Goal: Information Seeking & Learning: Learn about a topic

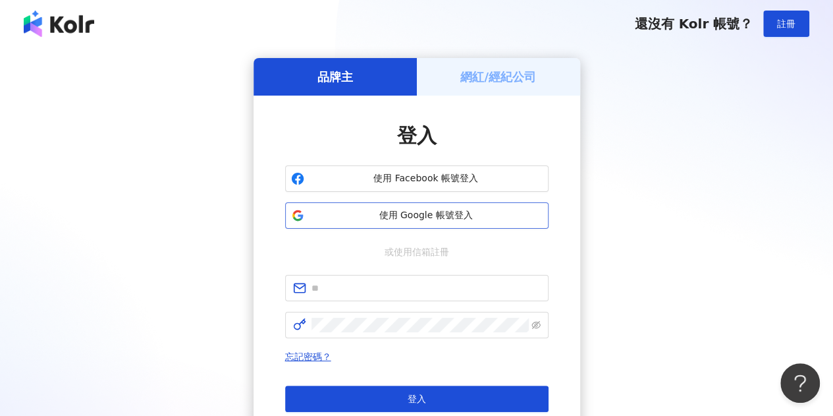
click at [469, 213] on span "使用 Google 帳號登入" at bounding box center [426, 215] width 233 height 13
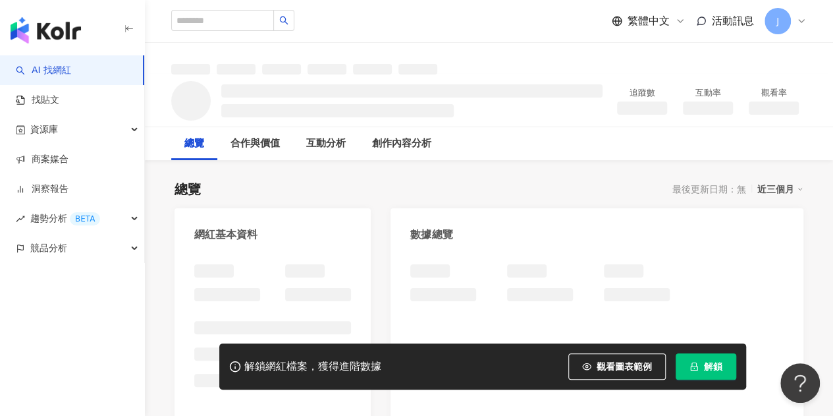
click at [701, 369] on button "解鎖" at bounding box center [706, 366] width 61 height 26
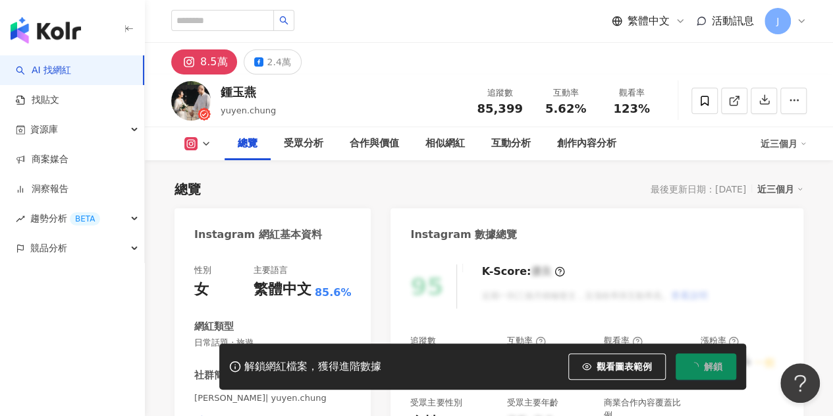
scroll to position [80, 0]
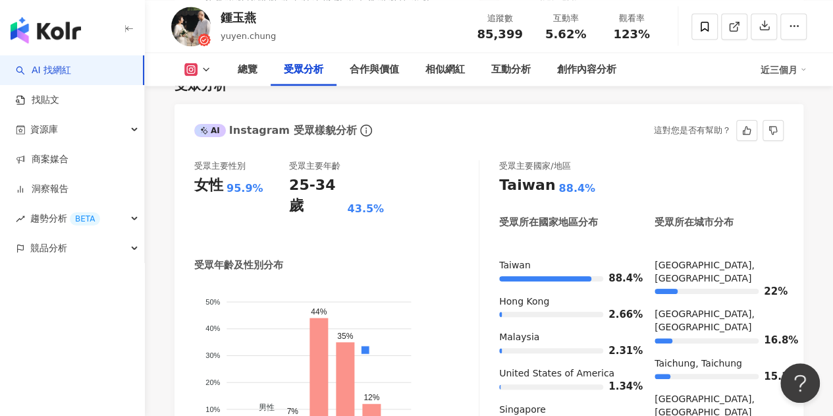
scroll to position [1200, 0]
